Goal: Task Accomplishment & Management: Use online tool/utility

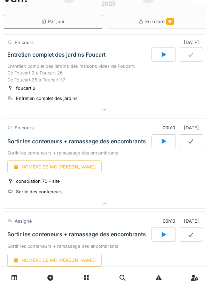
scroll to position [27, 0]
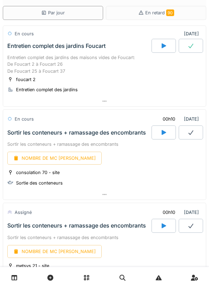
click at [162, 132] on icon at bounding box center [164, 132] width 5 height 5
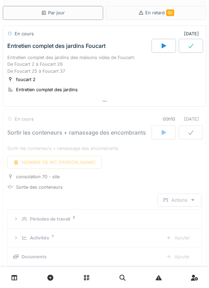
scroll to position [108, 0]
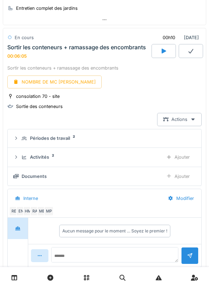
click at [48, 83] on div "NOMBRE DE MC [PERSON_NAME]" at bounding box center [54, 81] width 95 height 13
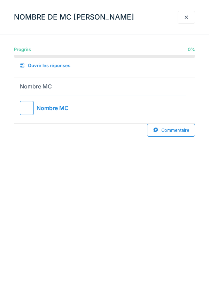
click at [29, 108] on div at bounding box center [27, 108] width 14 height 14
click at [187, 17] on div at bounding box center [187, 17] width 6 height 7
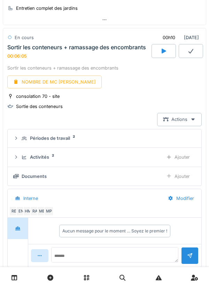
click at [189, 51] on icon at bounding box center [191, 51] width 7 height 6
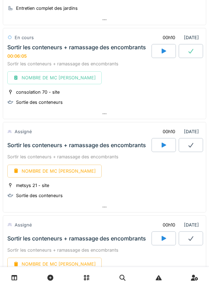
click at [189, 45] on div at bounding box center [191, 51] width 24 height 14
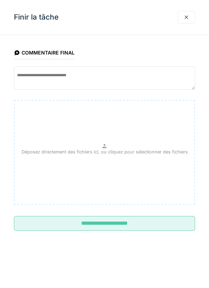
click at [99, 220] on input "**********" at bounding box center [104, 223] width 181 height 15
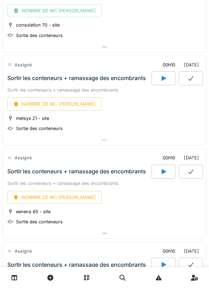
scroll to position [176, 0]
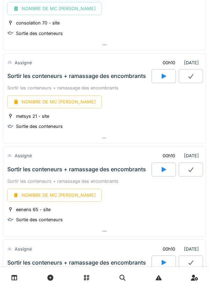
click at [166, 77] on icon at bounding box center [164, 76] width 7 height 6
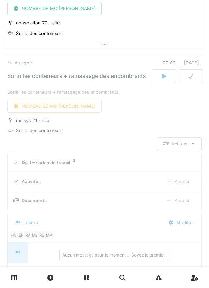
scroll to position [201, 0]
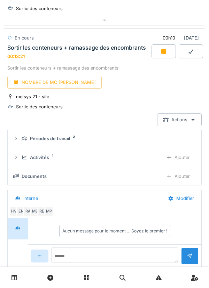
click at [161, 51] on icon at bounding box center [164, 52] width 7 height 6
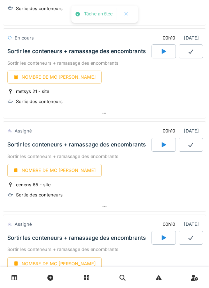
click at [42, 76] on div "NOMBRE DE MC [PERSON_NAME]" at bounding box center [54, 76] width 95 height 13
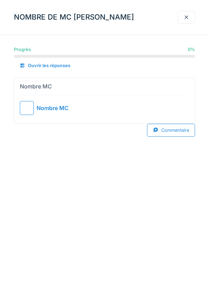
click at [28, 104] on div at bounding box center [27, 108] width 14 height 14
click at [186, 18] on div at bounding box center [187, 17] width 6 height 7
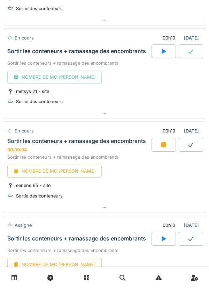
click at [163, 142] on icon at bounding box center [164, 145] width 7 height 6
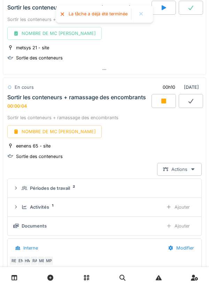
scroll to position [294, 0]
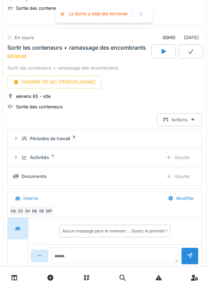
click at [181, 154] on div "Ajouter" at bounding box center [179, 157] width 36 height 13
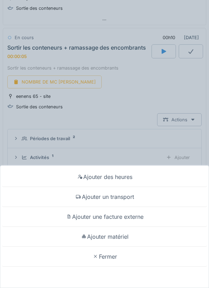
click at [122, 197] on div "Ajouter un transport" at bounding box center [105, 197] width 206 height 20
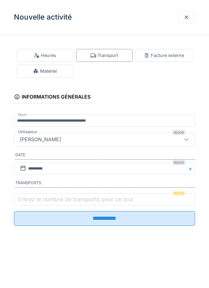
click at [51, 203] on label "Entrez le nombre de transports pour ce jour" at bounding box center [76, 199] width 118 height 8
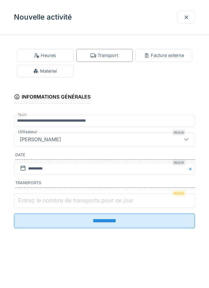
click at [51, 204] on input "Entrez le nombre de transports pour ce jour" at bounding box center [104, 200] width 181 height 15
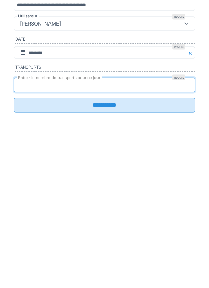
type input "*"
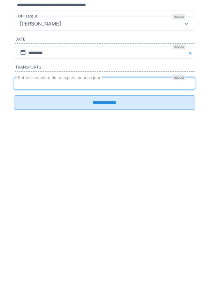
click at [108, 223] on input "**********" at bounding box center [104, 218] width 181 height 15
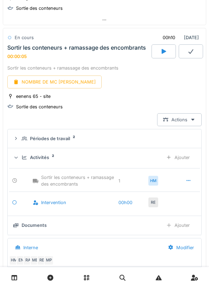
click at [55, 81] on div "NOMBRE DE MC [PERSON_NAME]" at bounding box center [54, 81] width 95 height 13
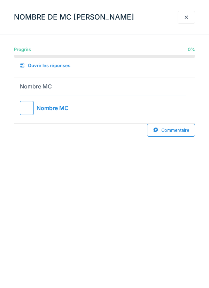
click at [28, 104] on div at bounding box center [27, 108] width 14 height 14
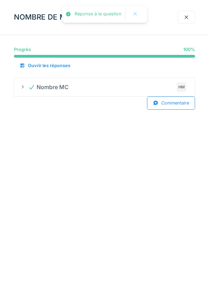
click at [187, 16] on div at bounding box center [187, 17] width 6 height 7
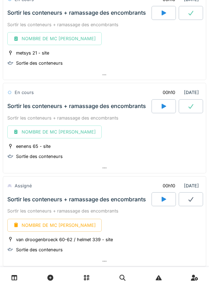
scroll to position [240, 0]
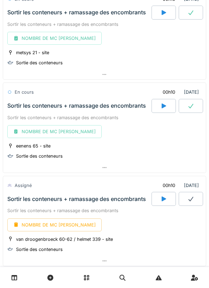
click at [166, 105] on icon at bounding box center [164, 106] width 7 height 6
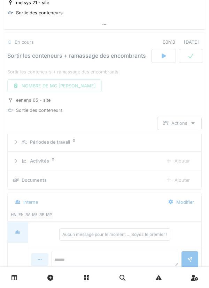
scroll to position [294, 0]
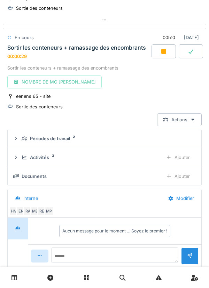
click at [162, 53] on icon at bounding box center [164, 51] width 5 height 5
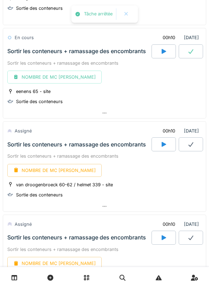
click at [192, 53] on icon at bounding box center [191, 52] width 7 height 6
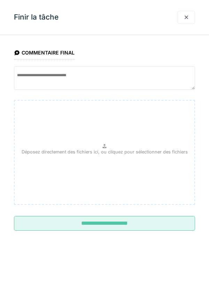
click at [106, 216] on input "**********" at bounding box center [104, 223] width 181 height 15
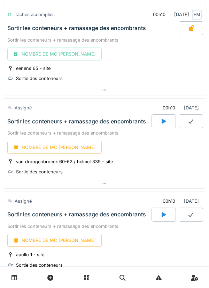
click at [161, 119] on icon at bounding box center [164, 121] width 7 height 6
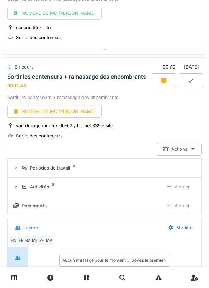
scroll to position [357, 0]
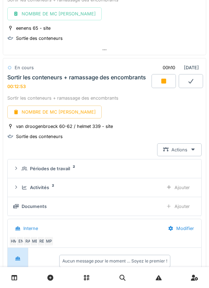
click at [182, 185] on div "Ajouter" at bounding box center [179, 187] width 36 height 13
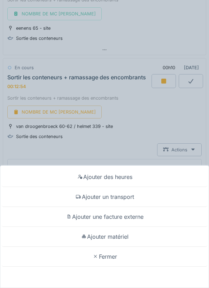
click at [114, 191] on div "Ajouter un transport" at bounding box center [105, 197] width 206 height 20
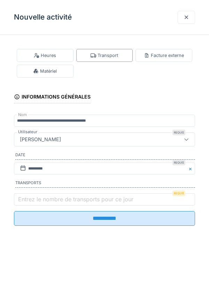
click at [43, 198] on label "Entrez le nombre de transports pour ce jour" at bounding box center [76, 199] width 118 height 8
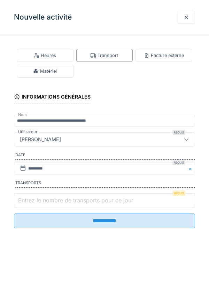
click at [43, 198] on input "Entrez le nombre de transports pour ce jour" at bounding box center [104, 200] width 181 height 15
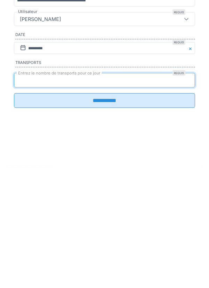
type input "*"
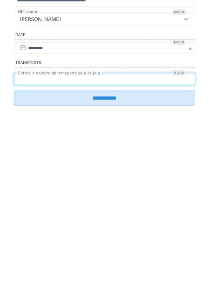
click at [99, 224] on input "**********" at bounding box center [104, 218] width 181 height 15
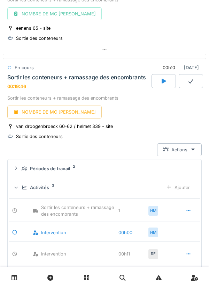
click at [58, 113] on div "NOMBRE DE MC [PERSON_NAME]" at bounding box center [54, 111] width 95 height 13
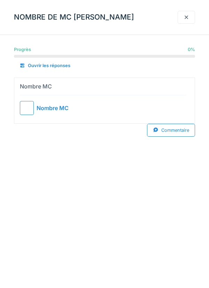
click at [33, 109] on div at bounding box center [27, 108] width 14 height 14
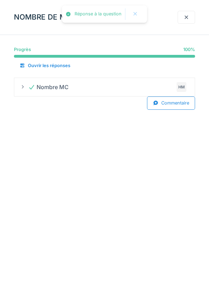
click at [188, 18] on div at bounding box center [187, 17] width 6 height 7
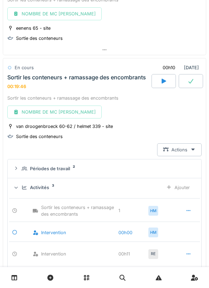
click at [189, 79] on icon at bounding box center [191, 81] width 7 height 6
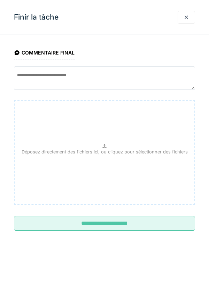
click at [117, 218] on input "**********" at bounding box center [104, 223] width 181 height 15
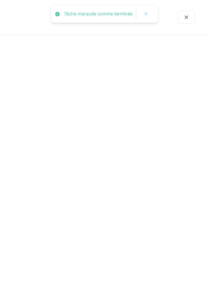
click at [118, 221] on div at bounding box center [104, 144] width 209 height 288
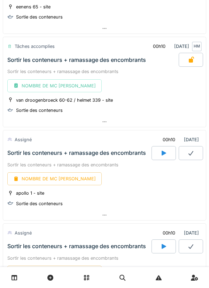
scroll to position [391, 0]
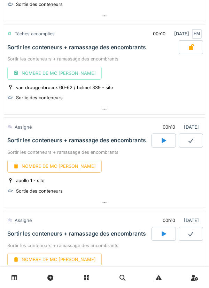
click at [158, 141] on div at bounding box center [164, 140] width 24 height 14
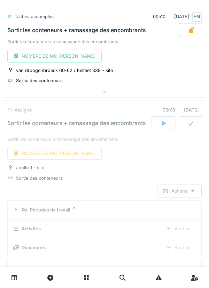
scroll to position [480, 0]
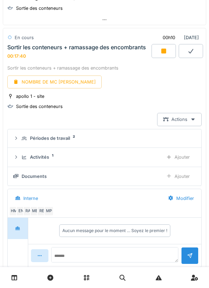
click at [162, 52] on icon at bounding box center [164, 51] width 5 height 5
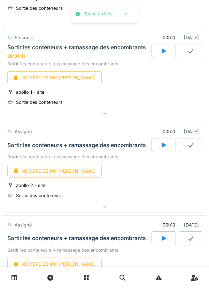
click at [51, 74] on div "NOMBRE DE MC [PERSON_NAME]" at bounding box center [54, 77] width 95 height 13
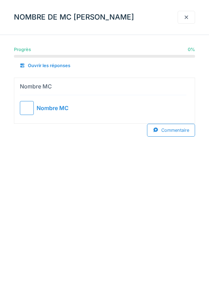
click at [29, 107] on div at bounding box center [27, 108] width 14 height 14
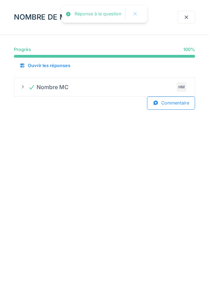
click at [187, 16] on div at bounding box center [187, 17] width 6 height 7
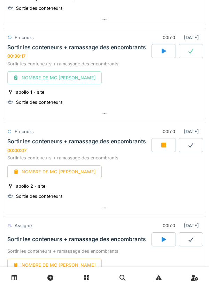
click at [191, 46] on div at bounding box center [191, 51] width 24 height 14
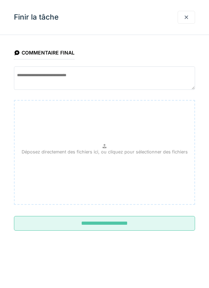
click at [113, 218] on input "**********" at bounding box center [104, 223] width 181 height 15
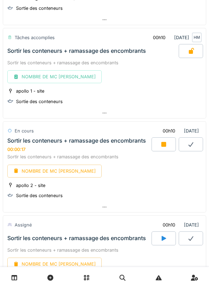
click at [161, 141] on div at bounding box center [164, 144] width 24 height 14
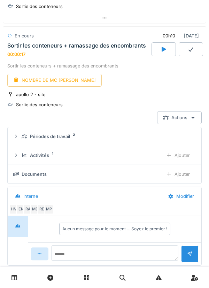
scroll to position [579, 0]
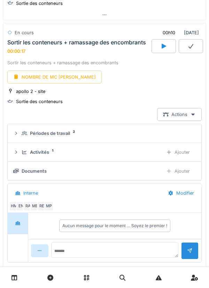
click at [51, 78] on div "NOMBRE DE MC [PERSON_NAME]" at bounding box center [54, 76] width 95 height 13
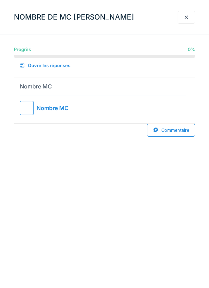
click at [32, 101] on div at bounding box center [27, 108] width 14 height 14
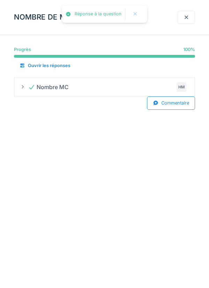
click at [187, 16] on div at bounding box center [187, 17] width 6 height 7
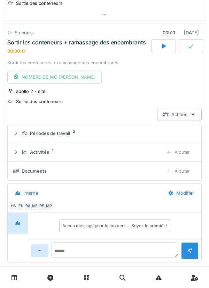
click at [195, 44] on div at bounding box center [191, 46] width 24 height 14
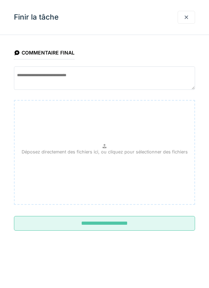
click at [101, 226] on input "**********" at bounding box center [104, 223] width 181 height 15
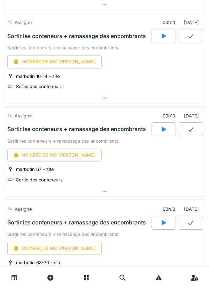
scroll to position [780, 0]
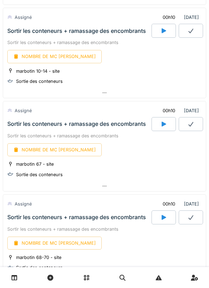
click at [168, 124] on div at bounding box center [164, 124] width 24 height 14
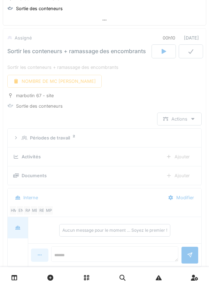
scroll to position [853, 0]
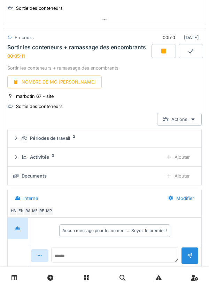
click at [160, 52] on div at bounding box center [164, 51] width 24 height 14
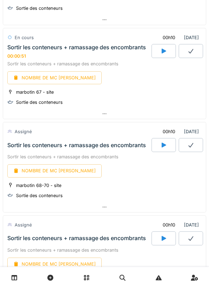
click at [191, 46] on div at bounding box center [191, 51] width 24 height 14
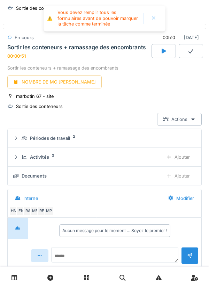
click at [48, 83] on div "NOMBRE DE MC [PERSON_NAME]" at bounding box center [54, 81] width 95 height 13
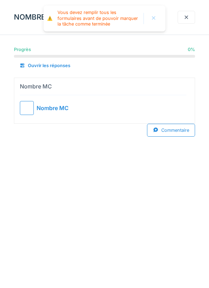
click at [28, 104] on div at bounding box center [27, 108] width 14 height 14
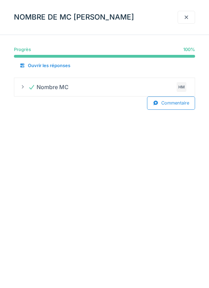
click at [185, 18] on div at bounding box center [187, 17] width 6 height 7
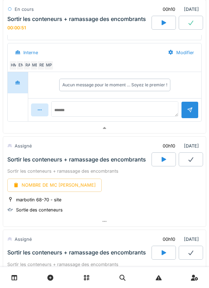
scroll to position [1017, 0]
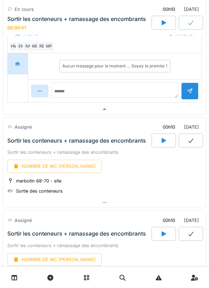
click at [157, 142] on div at bounding box center [164, 140] width 24 height 14
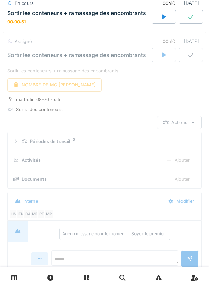
scroll to position [1107, 0]
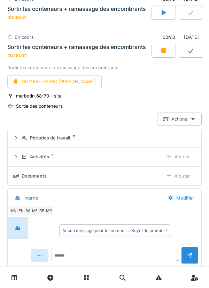
click at [174, 158] on div "Ajouter" at bounding box center [179, 156] width 36 height 13
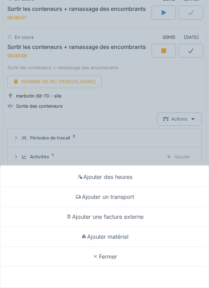
click at [118, 194] on div "Ajouter un transport" at bounding box center [105, 197] width 206 height 20
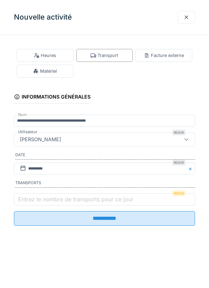
click at [38, 199] on label "Entrez le nombre de transports pour ce jour" at bounding box center [76, 199] width 118 height 8
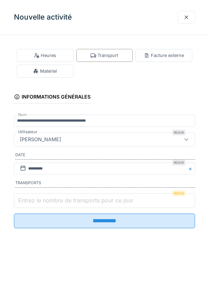
click at [38, 199] on input "Entrez le nombre de transports pour ce jour" at bounding box center [104, 200] width 181 height 15
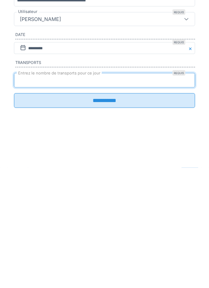
type input "*"
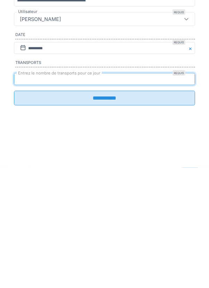
click at [107, 218] on input "**********" at bounding box center [104, 218] width 181 height 15
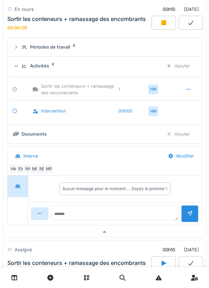
scroll to position [1199, 0]
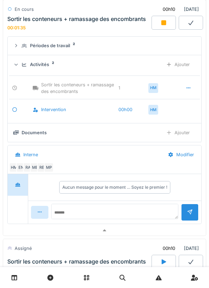
click at [174, 134] on div "Ajouter" at bounding box center [179, 132] width 36 height 13
click at [181, 134] on div "Ajouter" at bounding box center [179, 132] width 36 height 13
click at [184, 135] on div "Ajouter" at bounding box center [179, 132] width 36 height 13
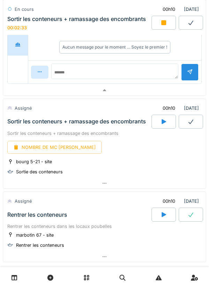
scroll to position [1400, 0]
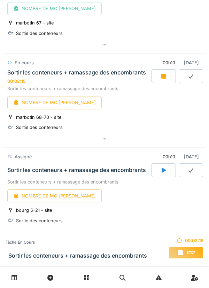
scroll to position [926, 0]
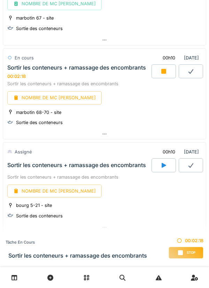
click at [113, 135] on div at bounding box center [104, 134] width 203 height 10
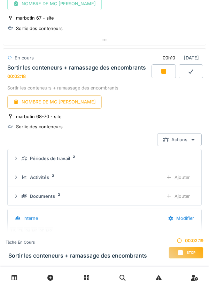
scroll to position [946, 0]
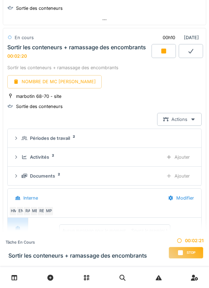
click at [181, 157] on div "Ajouter" at bounding box center [179, 156] width 36 height 13
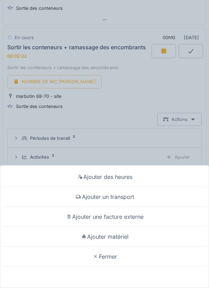
click at [118, 237] on div "Ajouter matériel" at bounding box center [105, 236] width 206 height 20
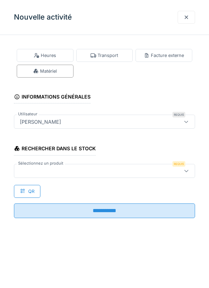
click at [53, 167] on div at bounding box center [93, 171] width 152 height 8
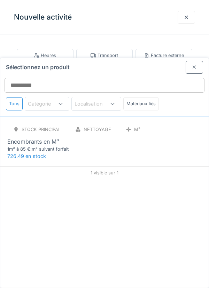
click at [43, 146] on div "1m³ à 85 €:m³ suivant forfait" at bounding box center [49, 149] width 84 height 7
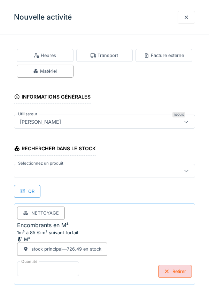
click at [50, 265] on input "*" at bounding box center [48, 268] width 62 height 15
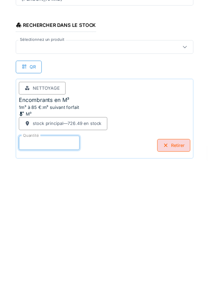
scroll to position [36, 0]
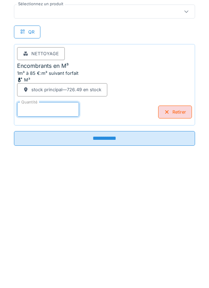
type input "*"
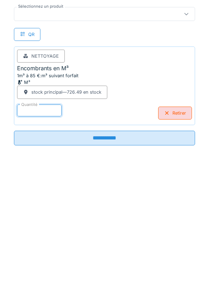
click at [112, 259] on input "**********" at bounding box center [104, 260] width 181 height 15
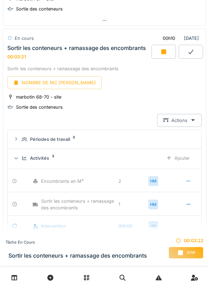
scroll to position [947, 0]
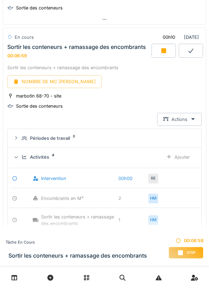
click at [162, 51] on icon at bounding box center [164, 50] width 5 height 5
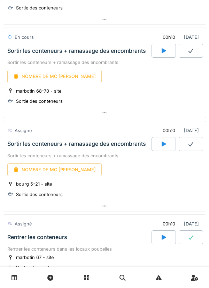
click at [191, 50] on icon at bounding box center [191, 51] width 7 height 6
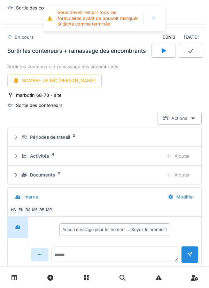
scroll to position [947, 0]
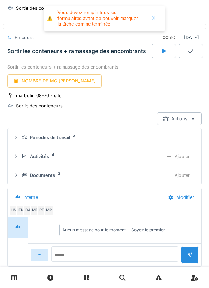
click at [62, 81] on div "NOMBRE DE MC [PERSON_NAME]" at bounding box center [54, 80] width 95 height 13
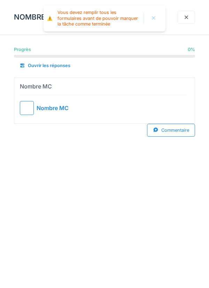
click at [33, 103] on div at bounding box center [27, 108] width 14 height 14
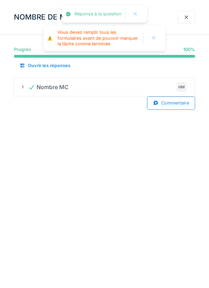
click at [188, 15] on div at bounding box center [187, 17] width 6 height 7
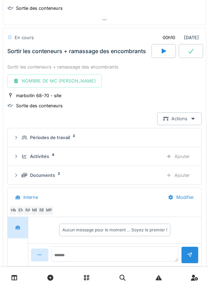
click at [192, 51] on icon at bounding box center [191, 51] width 7 height 6
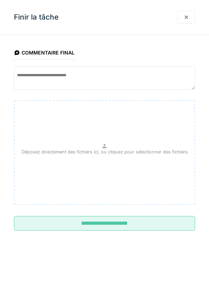
click at [102, 217] on input "**********" at bounding box center [104, 223] width 181 height 15
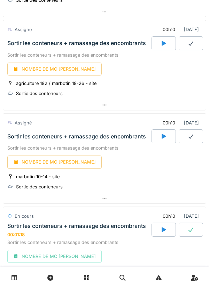
scroll to position [684, 0]
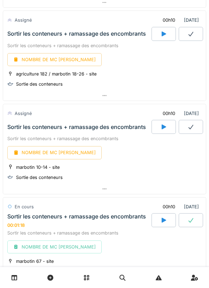
click at [167, 30] on div at bounding box center [164, 34] width 24 height 14
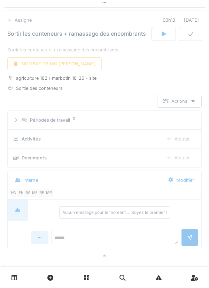
scroll to position [666, 0]
